Goal: Task Accomplishment & Management: Use online tool/utility

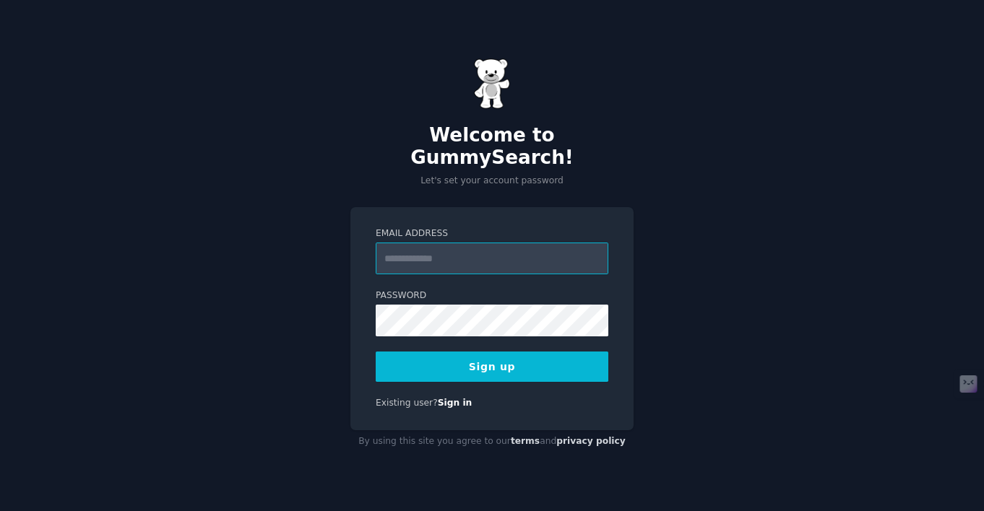
click at [407, 252] on input "Email Address" at bounding box center [491, 259] width 233 height 32
type input "**********"
click at [485, 361] on button "Sign up" at bounding box center [491, 367] width 233 height 30
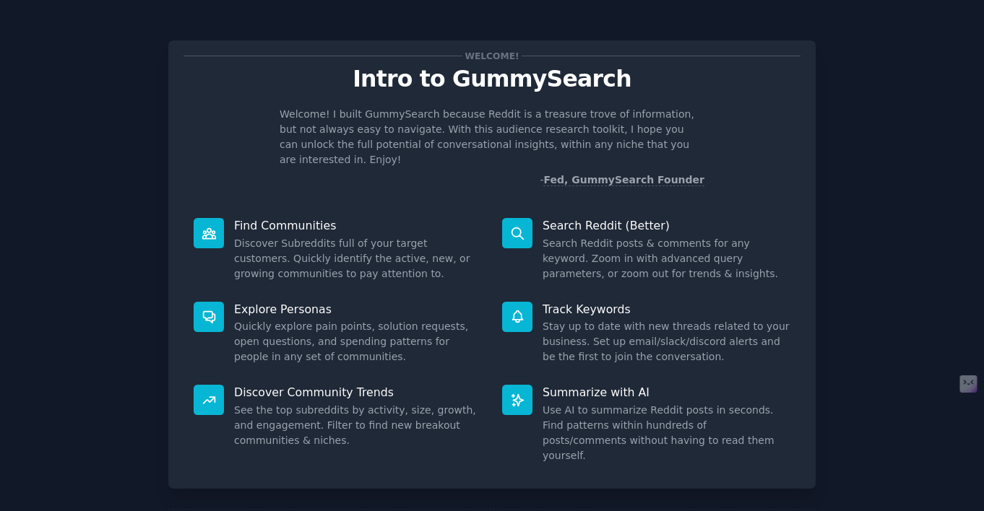
scroll to position [53, 0]
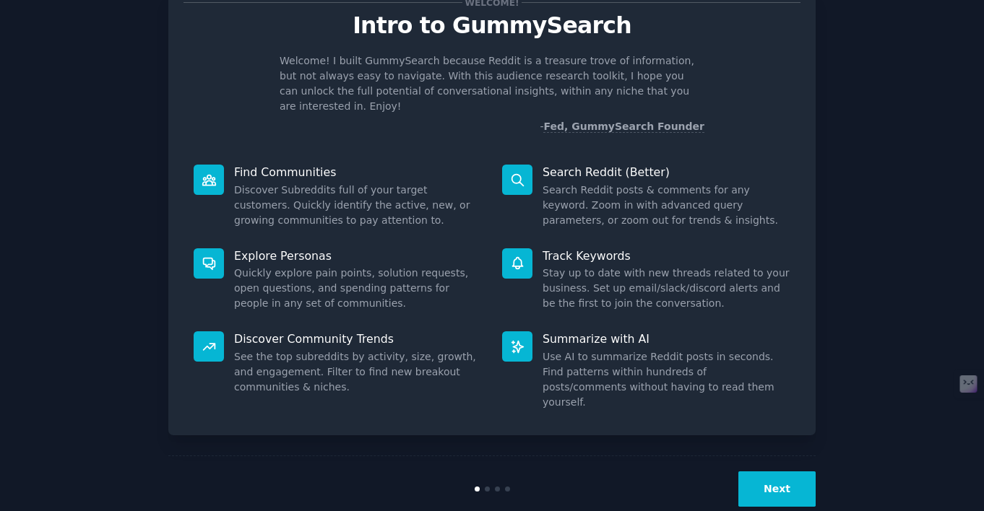
click at [769, 472] on button "Next" at bounding box center [776, 489] width 77 height 35
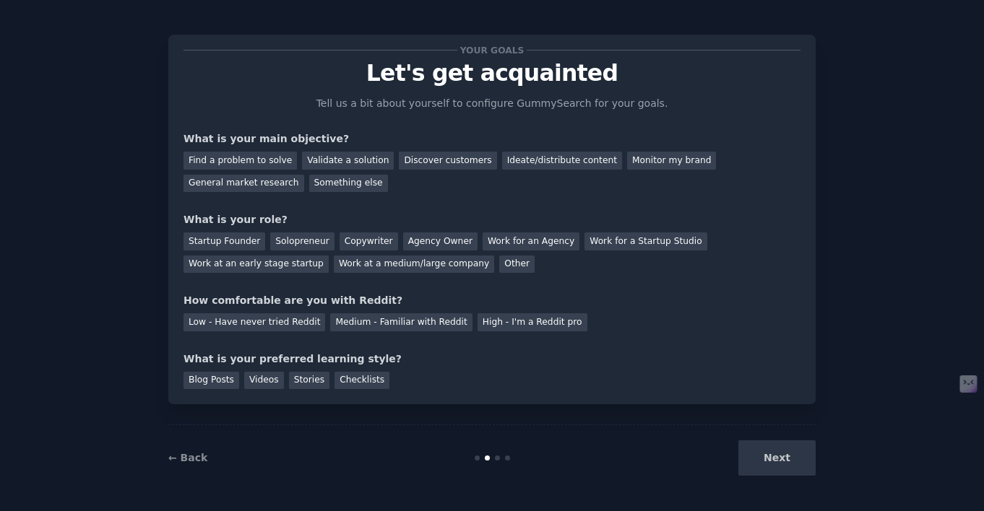
scroll to position [6, 0]
click at [774, 456] on div "Next" at bounding box center [707, 457] width 216 height 35
click at [771, 461] on div "Next" at bounding box center [707, 457] width 216 height 35
click at [262, 160] on div "Find a problem to solve" at bounding box center [239, 161] width 113 height 18
click at [298, 243] on div "Solopreneur" at bounding box center [302, 242] width 64 height 18
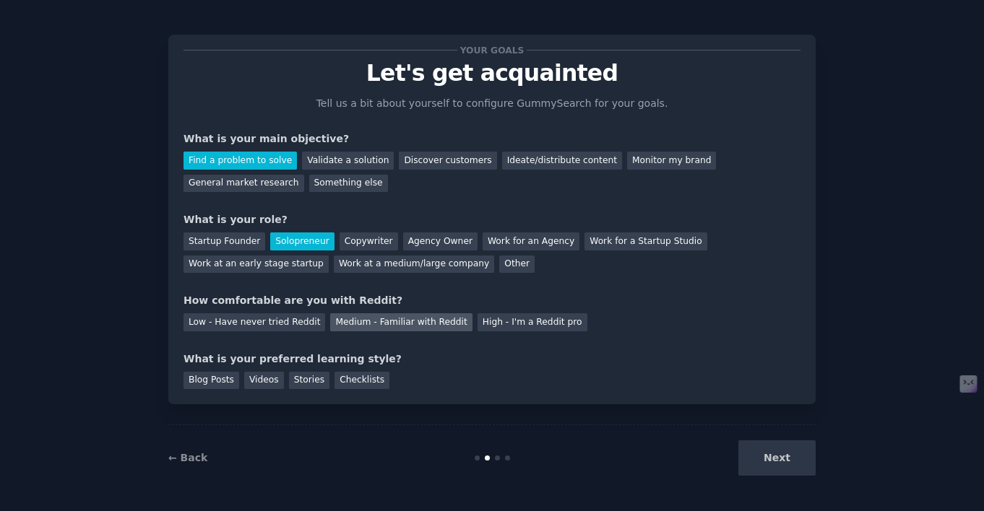
click at [404, 323] on div "Medium - Familiar with Reddit" at bounding box center [401, 322] width 142 height 18
click at [507, 326] on div "High - I'm a Reddit pro" at bounding box center [532, 322] width 110 height 18
click at [337, 380] on div "Checklists" at bounding box center [361, 381] width 55 height 18
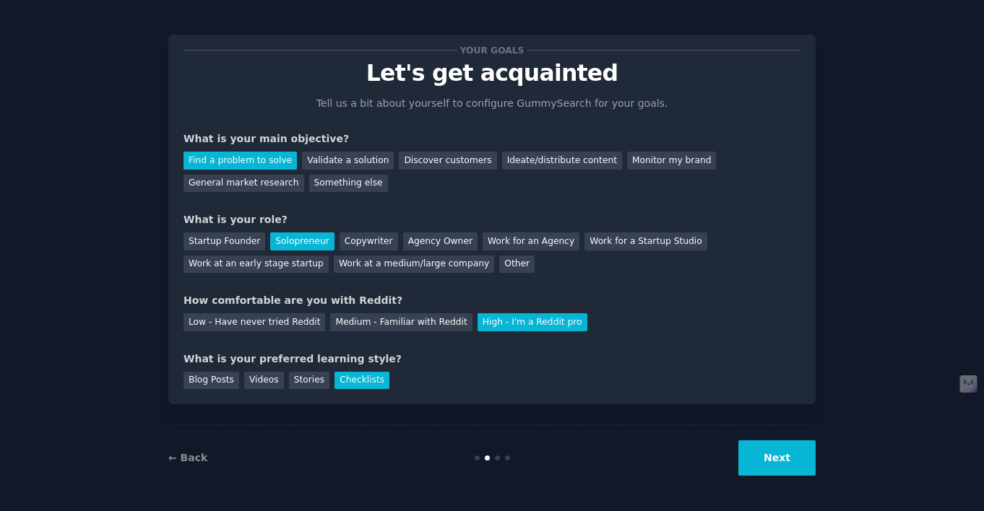
click at [785, 456] on button "Next" at bounding box center [776, 457] width 77 height 35
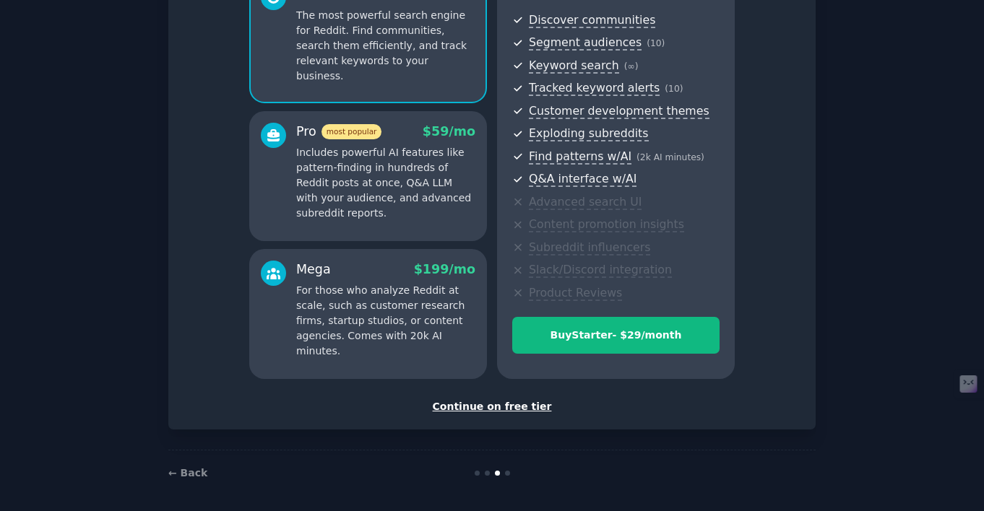
scroll to position [161, 0]
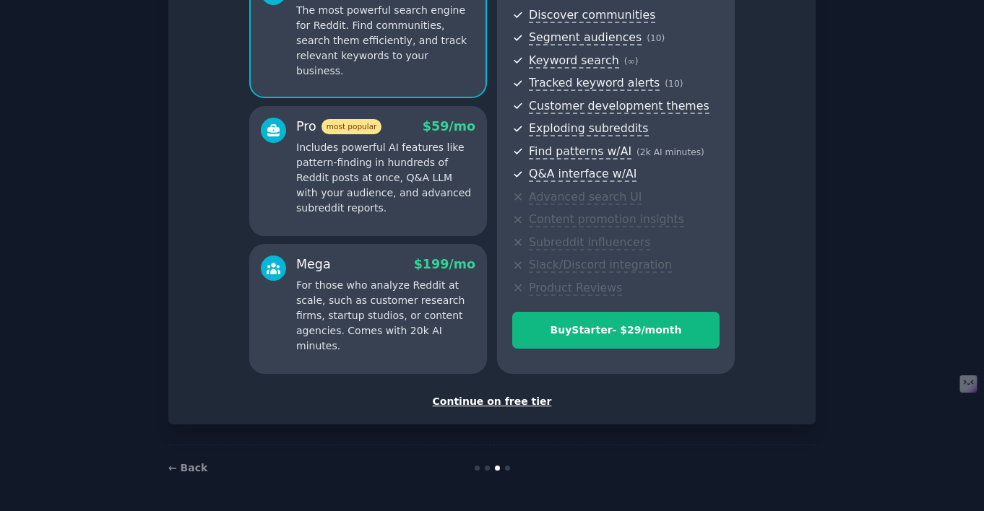
click at [464, 401] on div "Continue on free tier" at bounding box center [491, 401] width 617 height 15
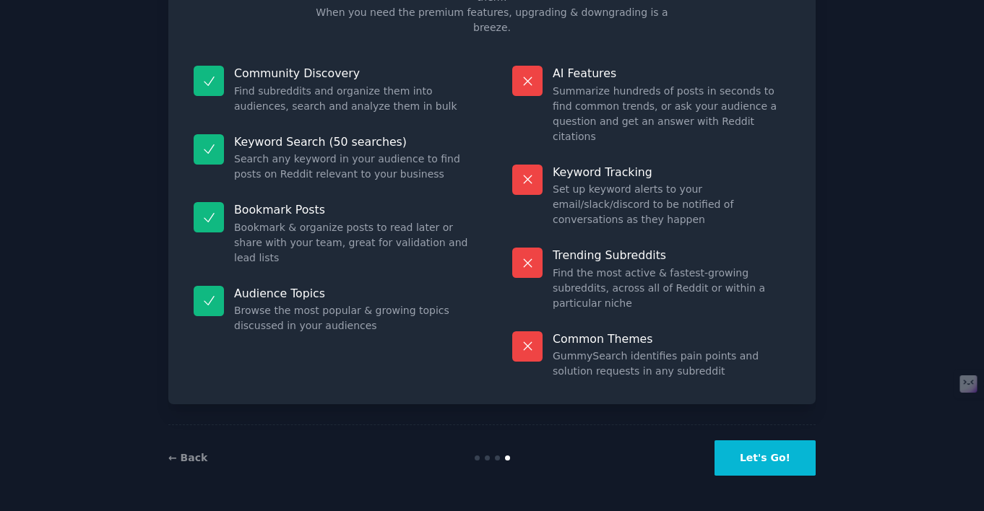
scroll to position [51, 0]
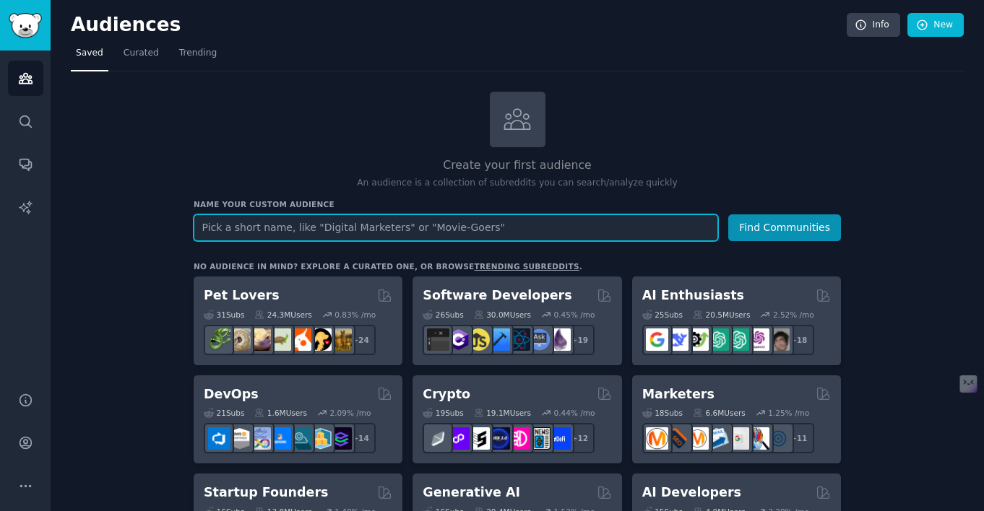
click at [337, 233] on input "text" at bounding box center [456, 227] width 524 height 27
paste input "Vermicompost"
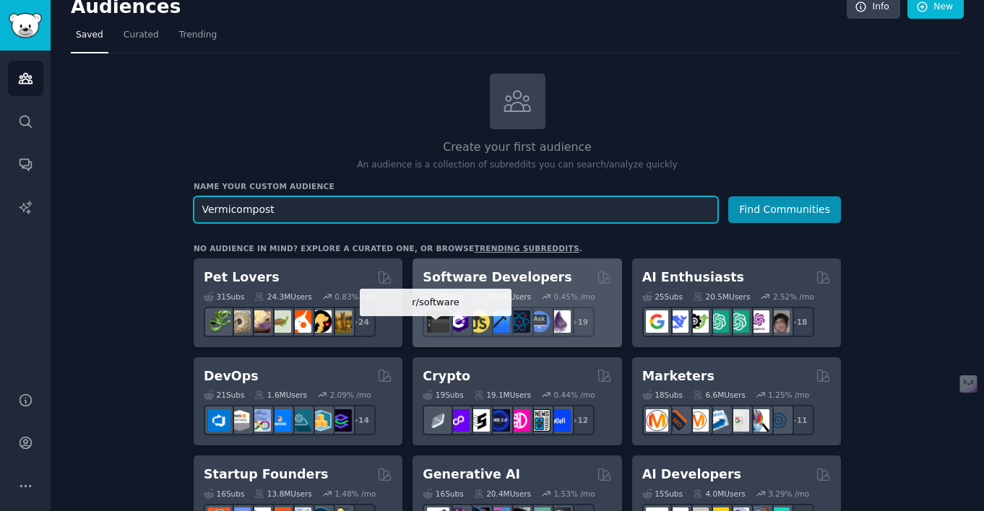
scroll to position [26, 0]
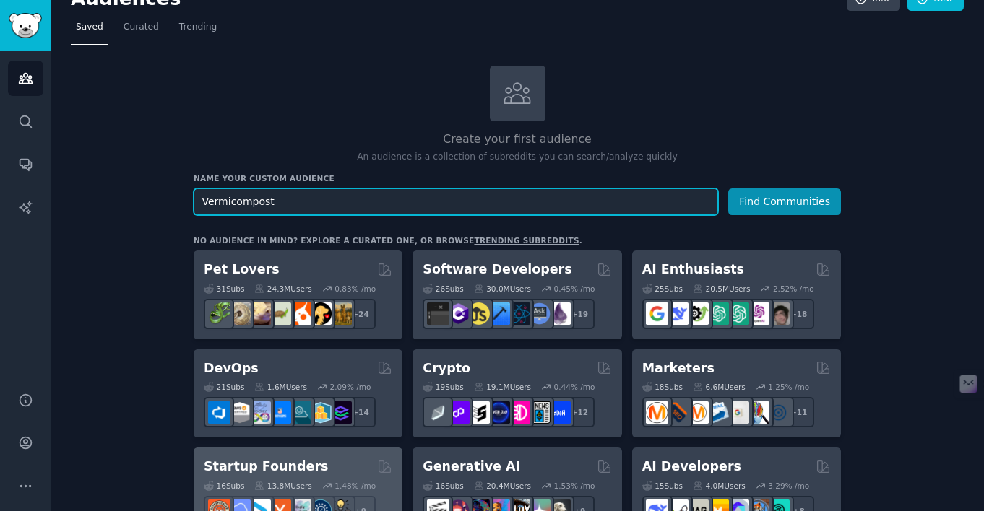
type input "Vermicompost"
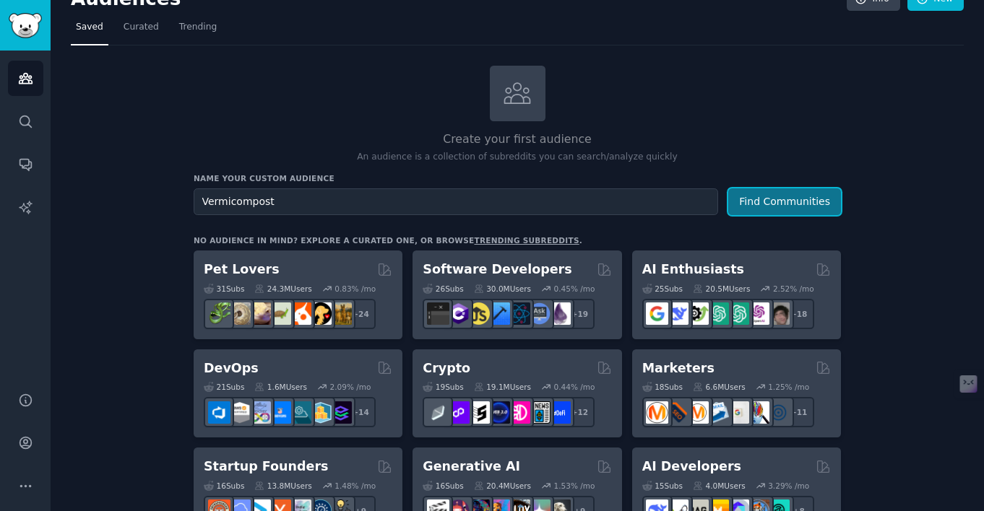
click at [782, 206] on button "Find Communities" at bounding box center [784, 201] width 113 height 27
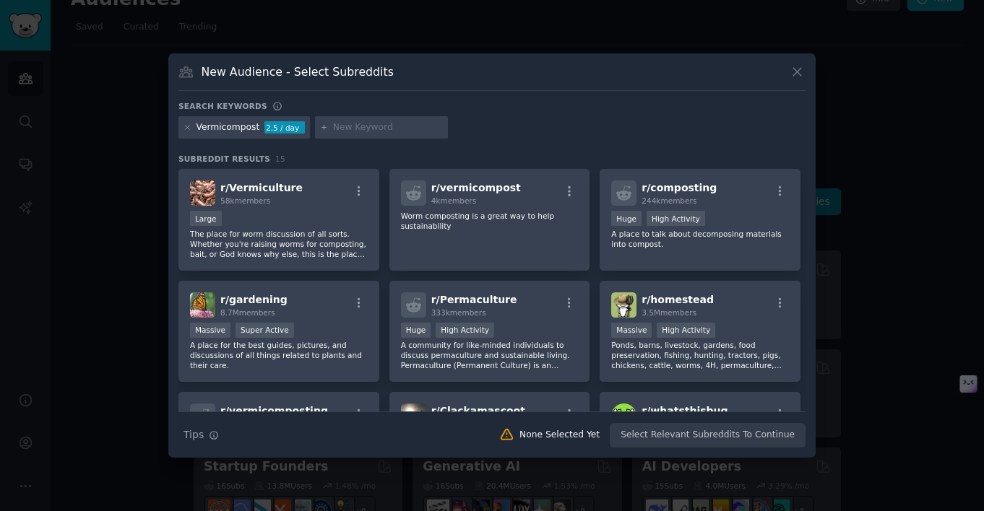
click at [381, 125] on input "text" at bounding box center [388, 127] width 110 height 13
paste input "Vermicompost & Fermentation - Europe (buyers & painpoints)"
type input "Vermicompost & Fermentation - Europe (buyers & painpoints)"
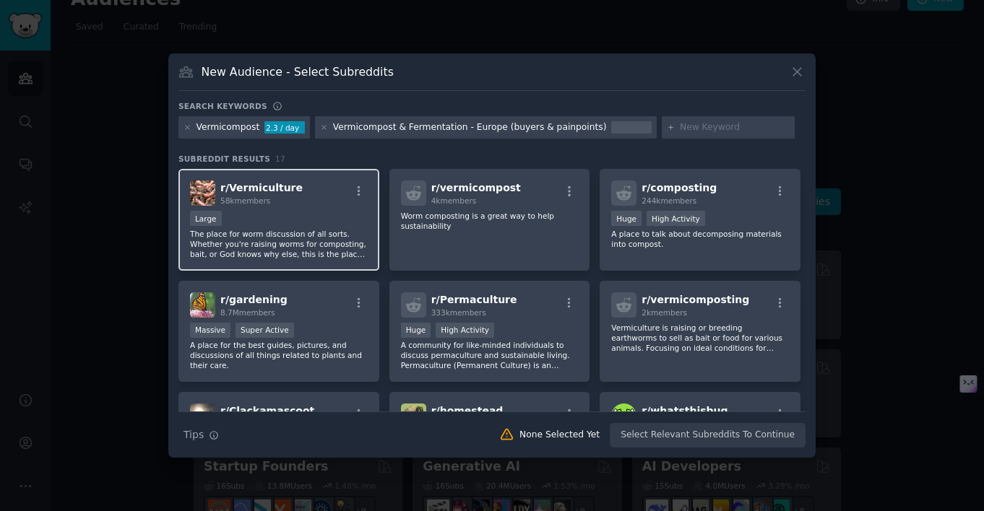
click at [264, 213] on div "Large" at bounding box center [279, 220] width 178 height 18
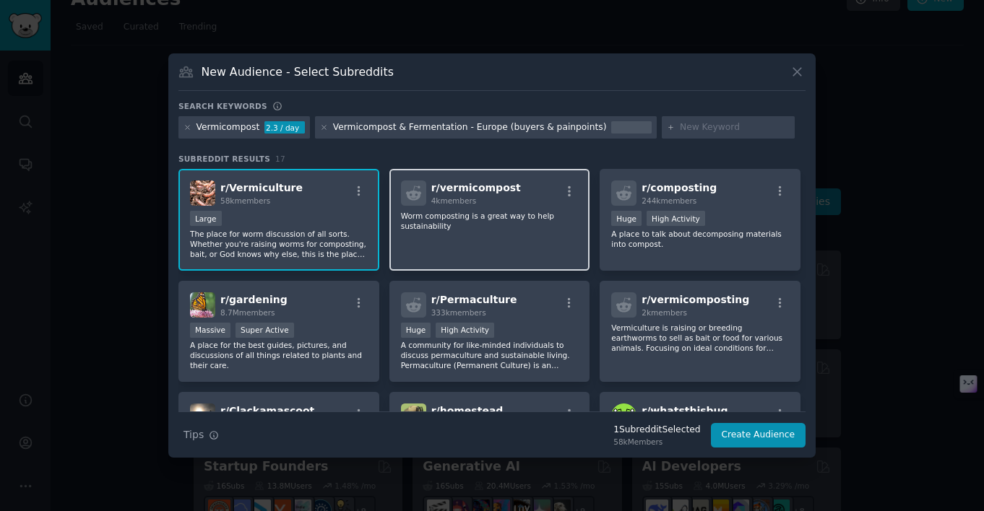
click at [479, 211] on p "Worm composting is a great way to help sustainability" at bounding box center [490, 221] width 178 height 20
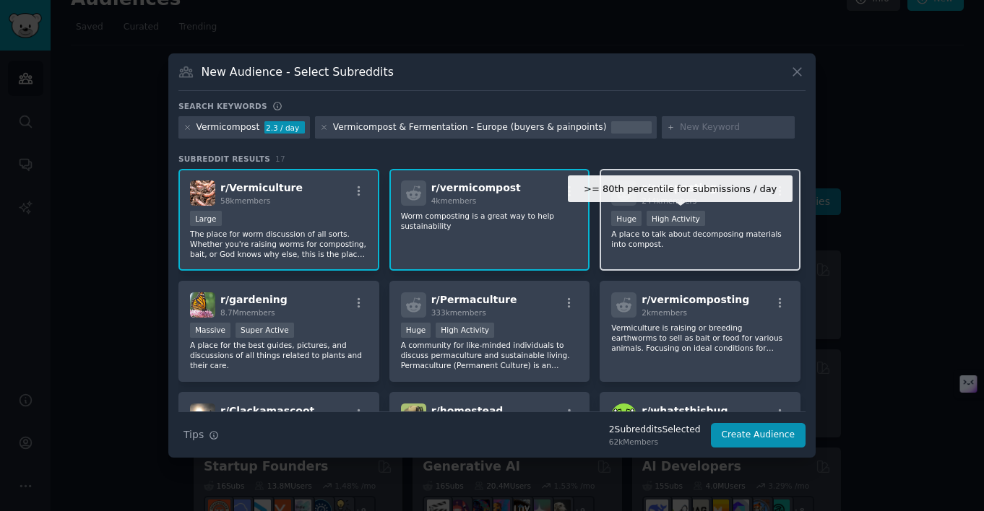
click at [682, 223] on div "High Activity" at bounding box center [675, 218] width 58 height 15
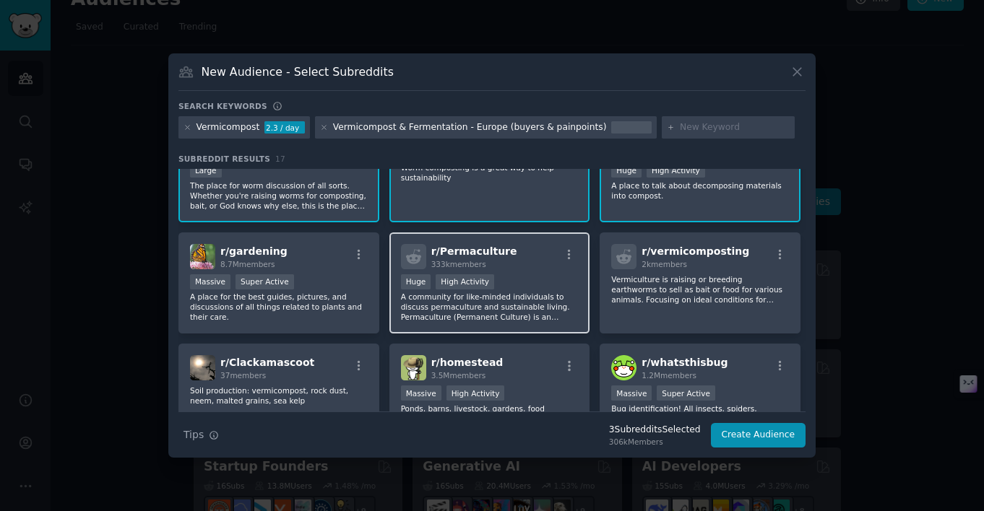
scroll to position [55, 0]
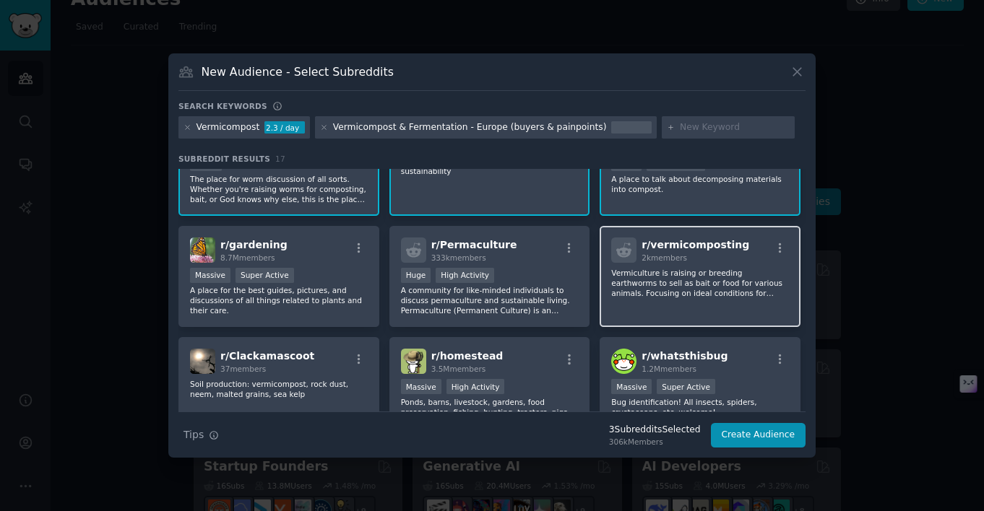
click at [676, 265] on div "r/ vermicomposting 2k members Vermiculture is raising or breeding earthworms to…" at bounding box center [699, 277] width 201 height 102
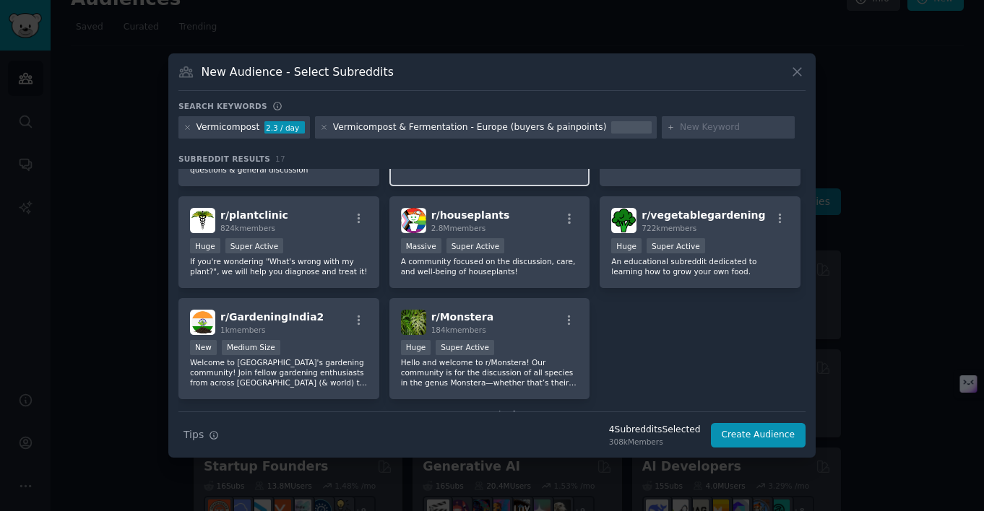
scroll to position [417, 0]
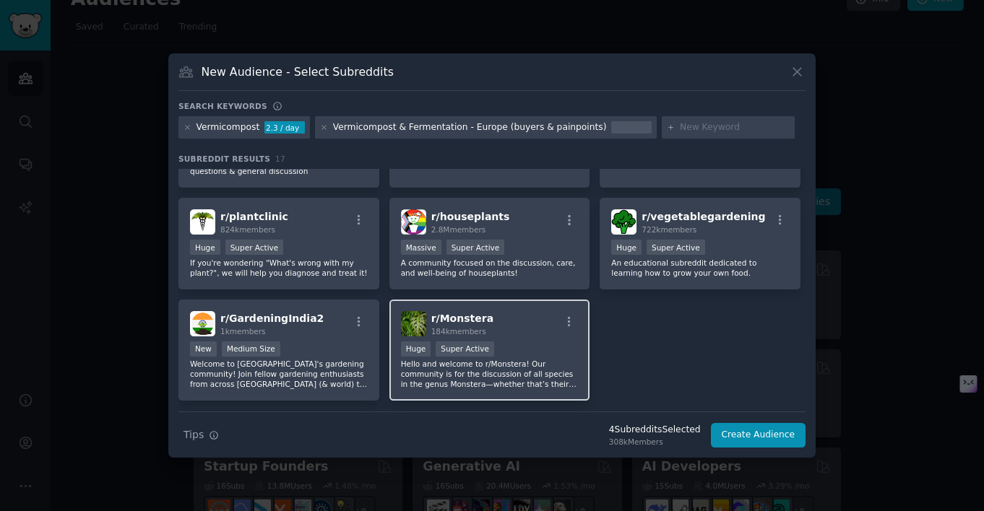
click at [479, 331] on span "184k members" at bounding box center [458, 331] width 55 height 9
click at [730, 434] on button "Create Audience" at bounding box center [758, 435] width 95 height 25
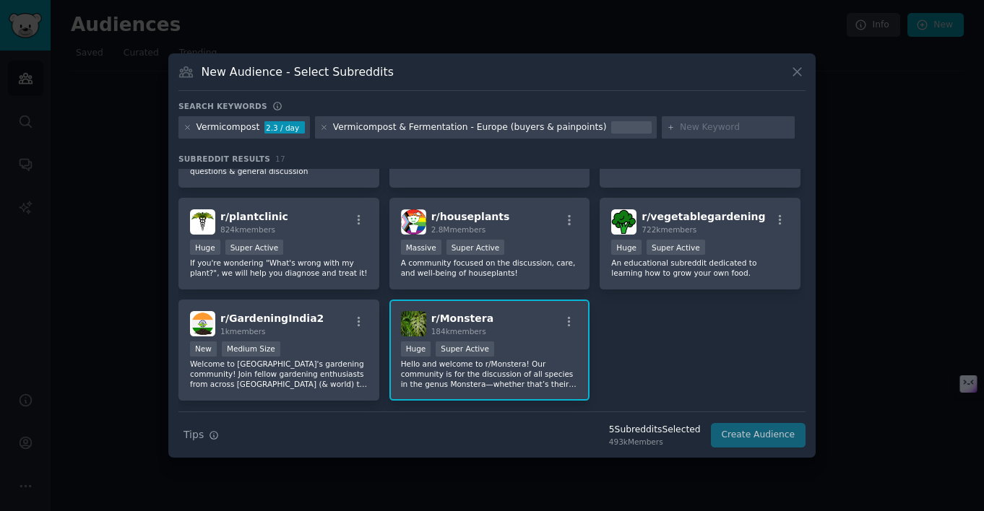
scroll to position [0, 0]
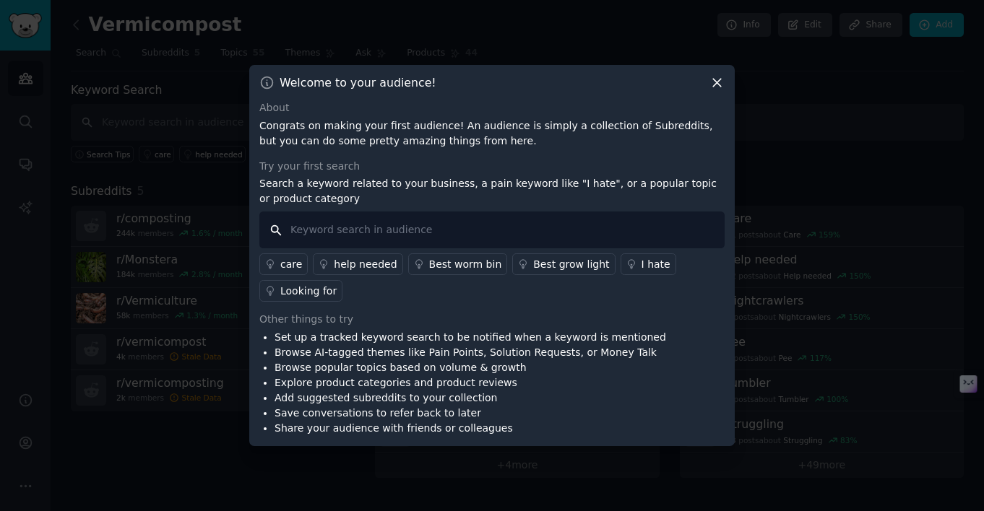
click at [311, 239] on input "text" at bounding box center [491, 230] width 465 height 37
paste input "where to buy worms • buy worms • worms arrived dead • ship worms • where to buy…"
type input "where to buy worms • buy worms • worms arrived dead • ship worms • where to buy…"
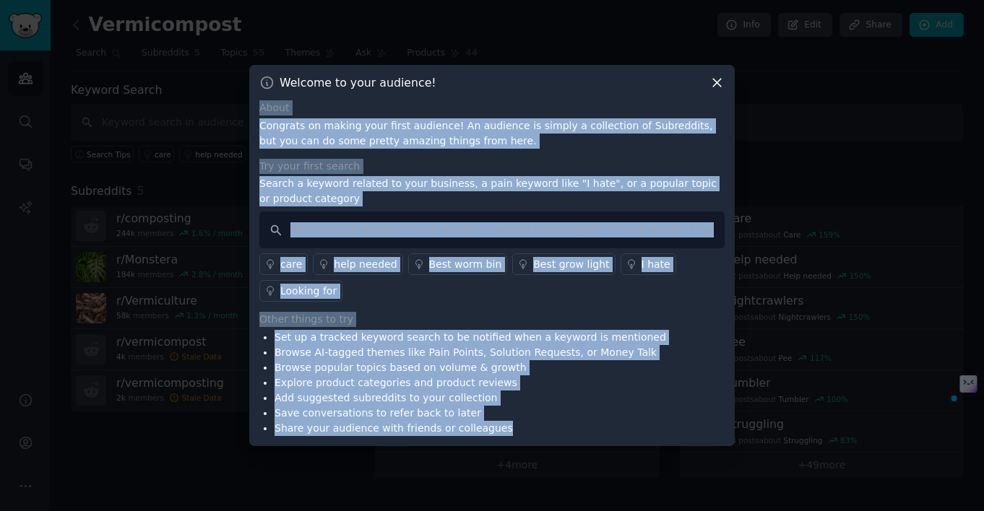
drag, startPoint x: 256, startPoint y: 105, endPoint x: 540, endPoint y: 424, distance: 427.1
click at [540, 424] on div "Welcome to your audience! About Congrats on making your first audience! An audi…" at bounding box center [491, 255] width 485 height 381
copy div "About Congrats on making your first audience! An audience is simply a collectio…"
click at [715, 88] on icon at bounding box center [716, 82] width 15 height 15
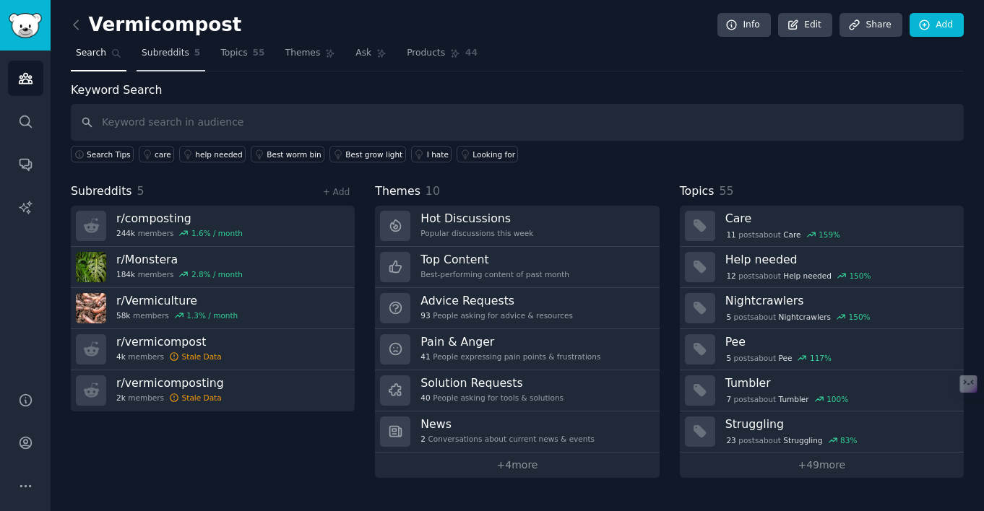
click at [174, 51] on span "Subreddits" at bounding box center [166, 53] width 48 height 13
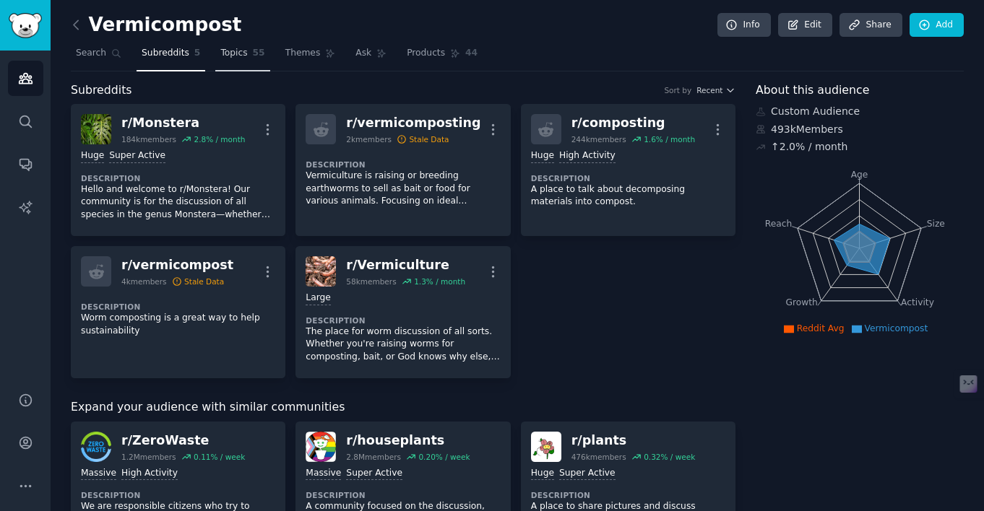
click at [250, 56] on link "Topics 55" at bounding box center [242, 57] width 54 height 30
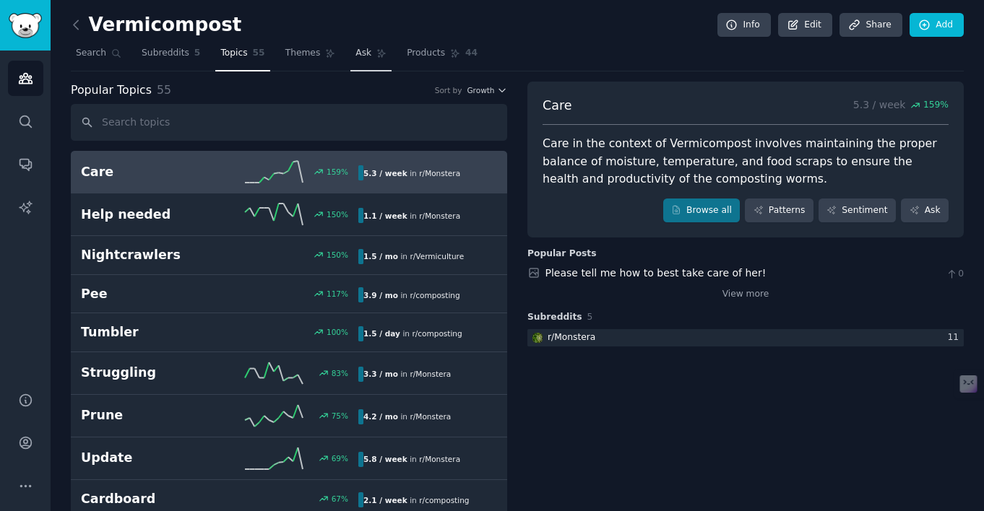
click at [364, 56] on span "Ask" at bounding box center [363, 53] width 16 height 13
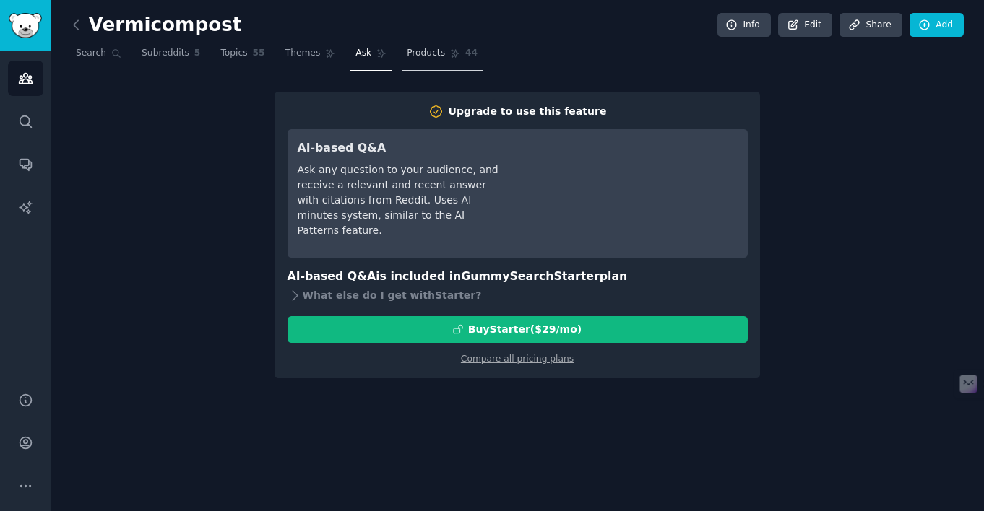
click at [423, 58] on span "Products" at bounding box center [426, 53] width 38 height 13
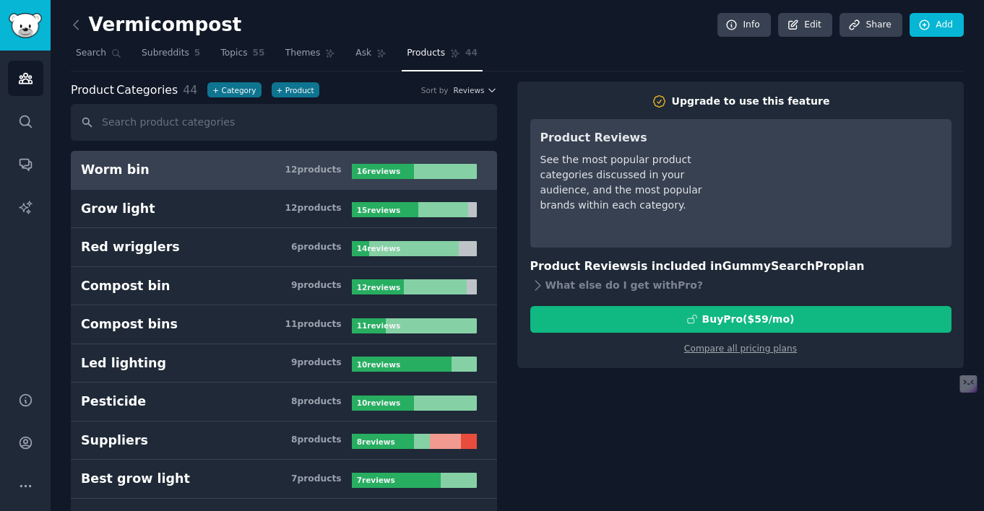
click at [335, 168] on div "12 product s" at bounding box center [313, 170] width 56 height 13
click at [97, 51] on span "Search" at bounding box center [91, 53] width 30 height 13
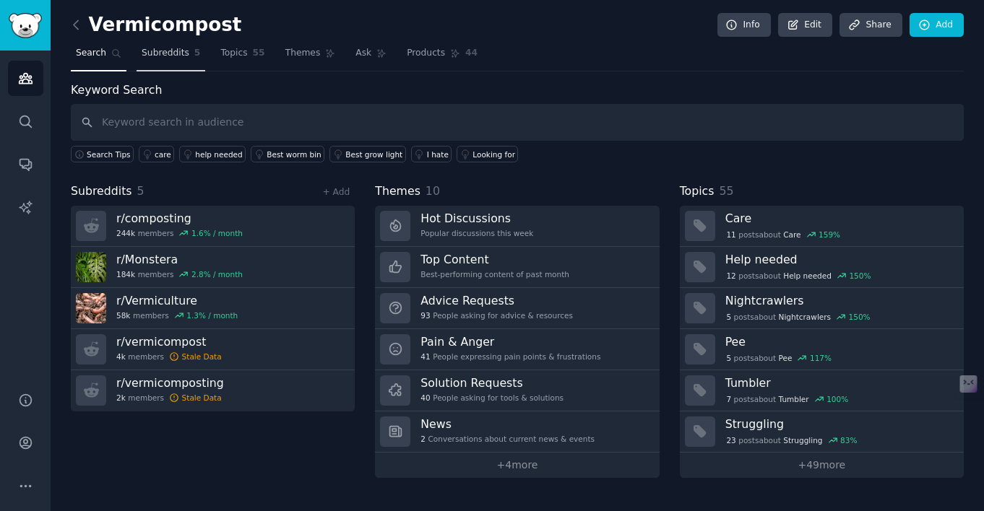
click at [160, 51] on span "Subreddits" at bounding box center [166, 53] width 48 height 13
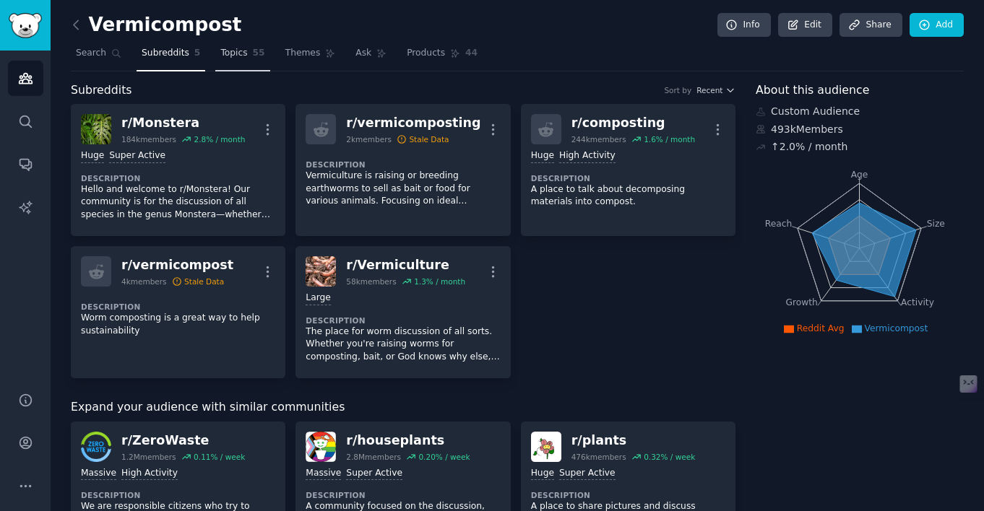
click at [234, 56] on span "Topics" at bounding box center [233, 53] width 27 height 13
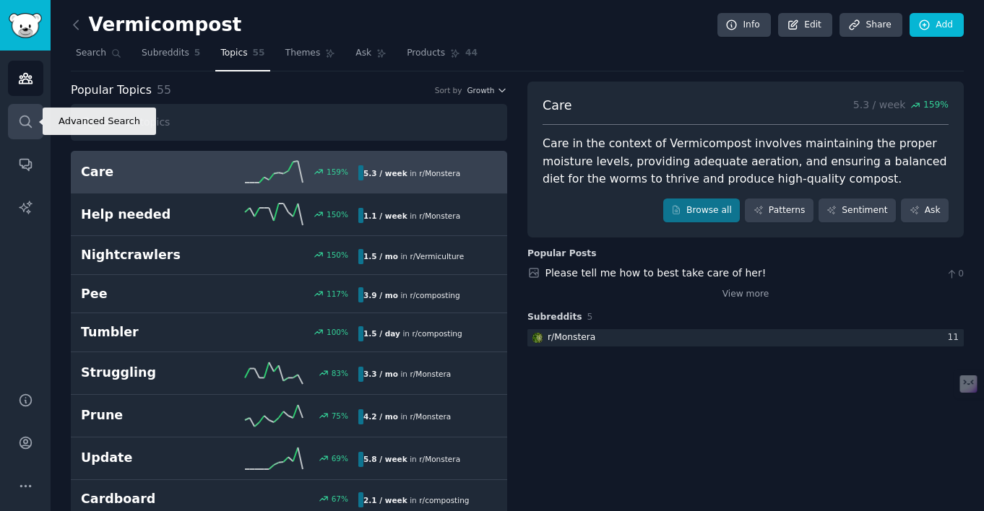
click at [27, 126] on icon "Sidebar" at bounding box center [25, 121] width 15 height 15
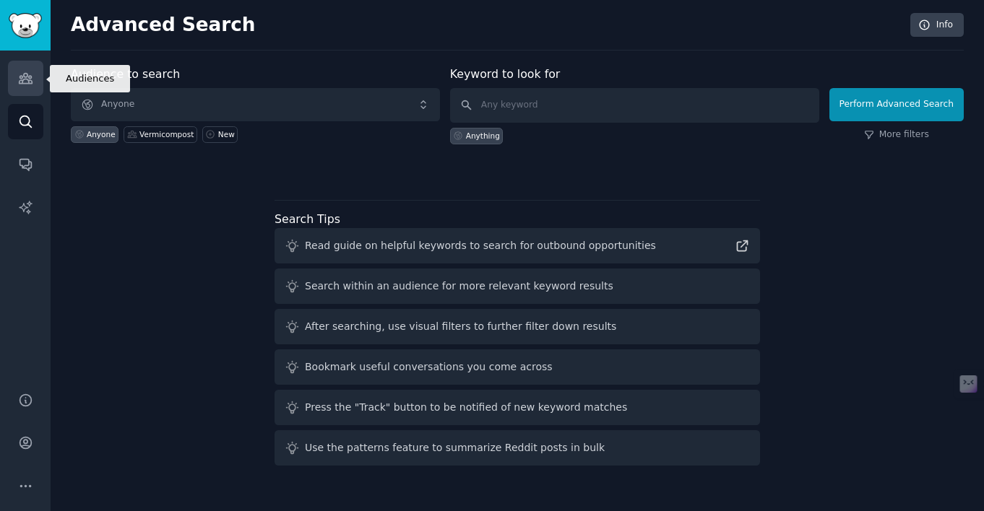
click at [19, 75] on icon "Sidebar" at bounding box center [25, 78] width 15 height 15
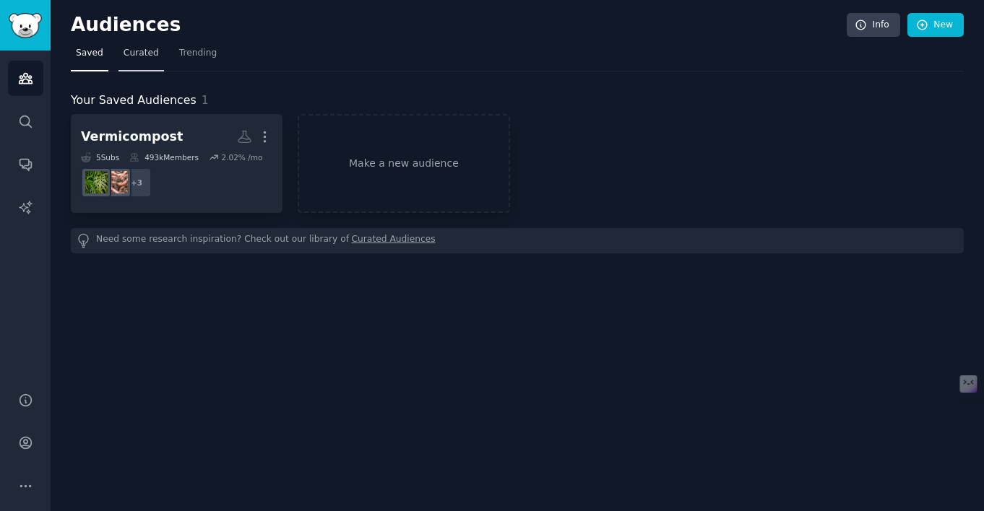
click at [149, 52] on span "Curated" at bounding box center [140, 53] width 35 height 13
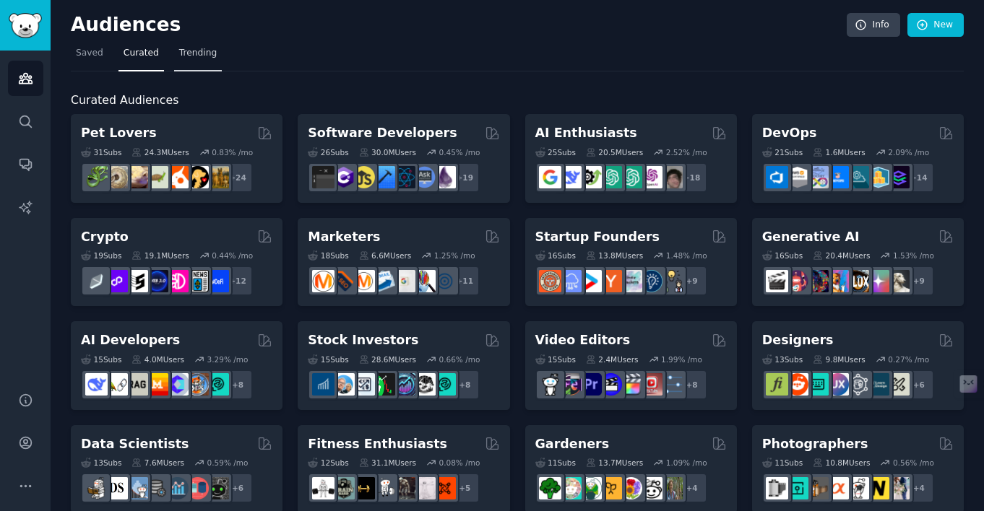
click at [212, 53] on span "Trending" at bounding box center [198, 53] width 38 height 13
